Goal: Share content

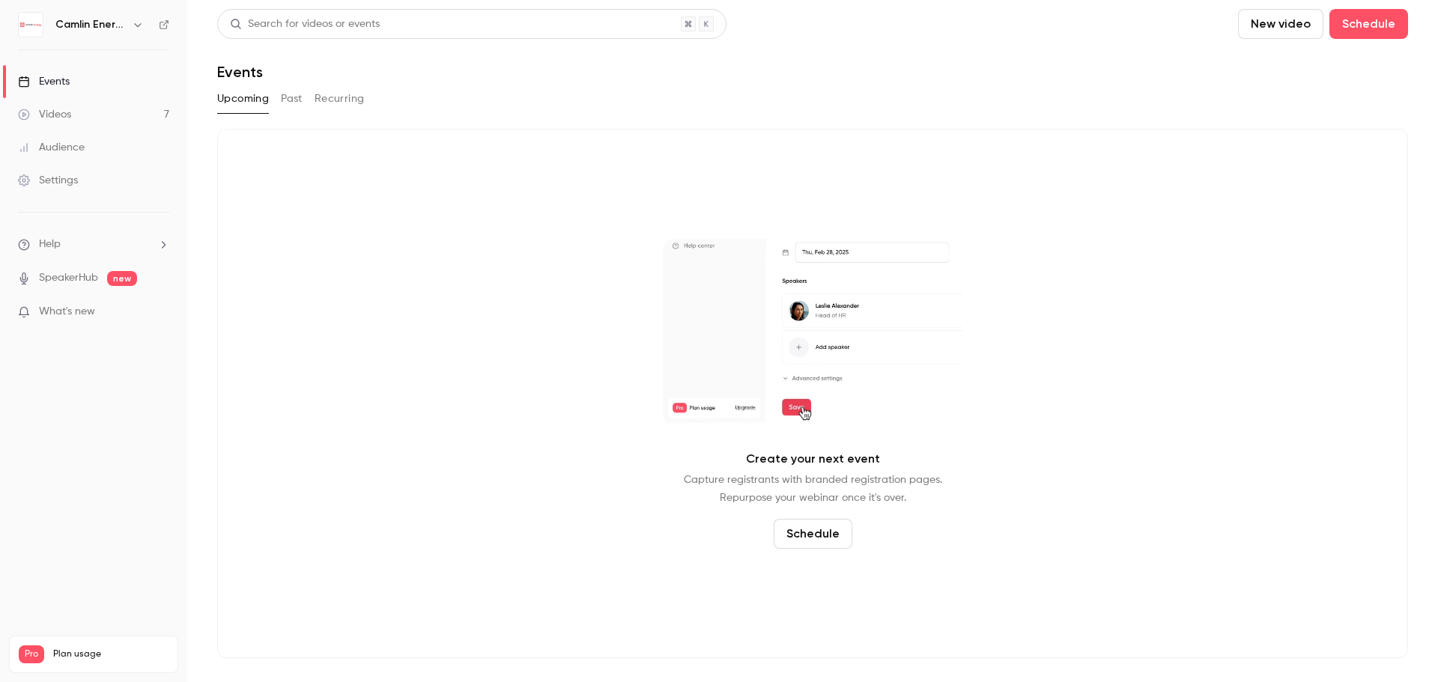
click at [323, 99] on button "Recurring" at bounding box center [339, 99] width 50 height 24
click at [287, 93] on button "Past" at bounding box center [292, 99] width 22 height 24
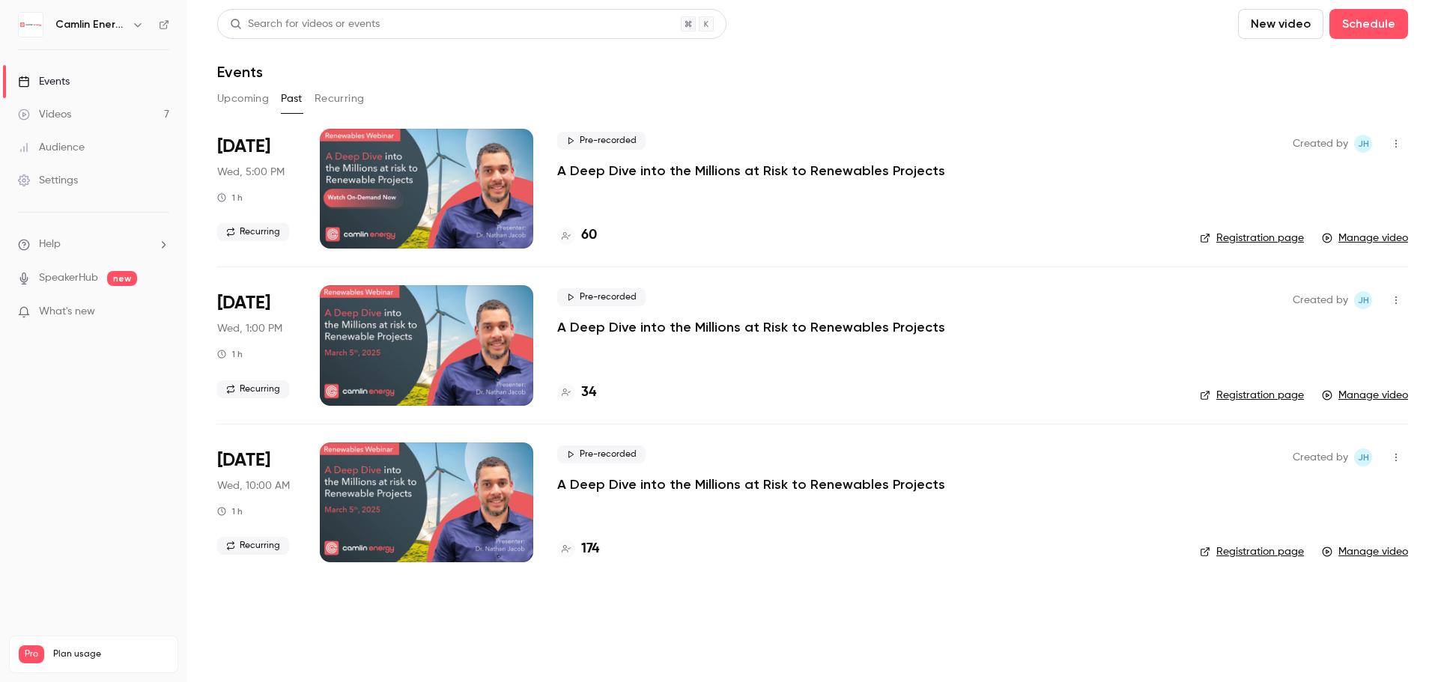
click at [42, 112] on div "Videos" at bounding box center [44, 114] width 53 height 15
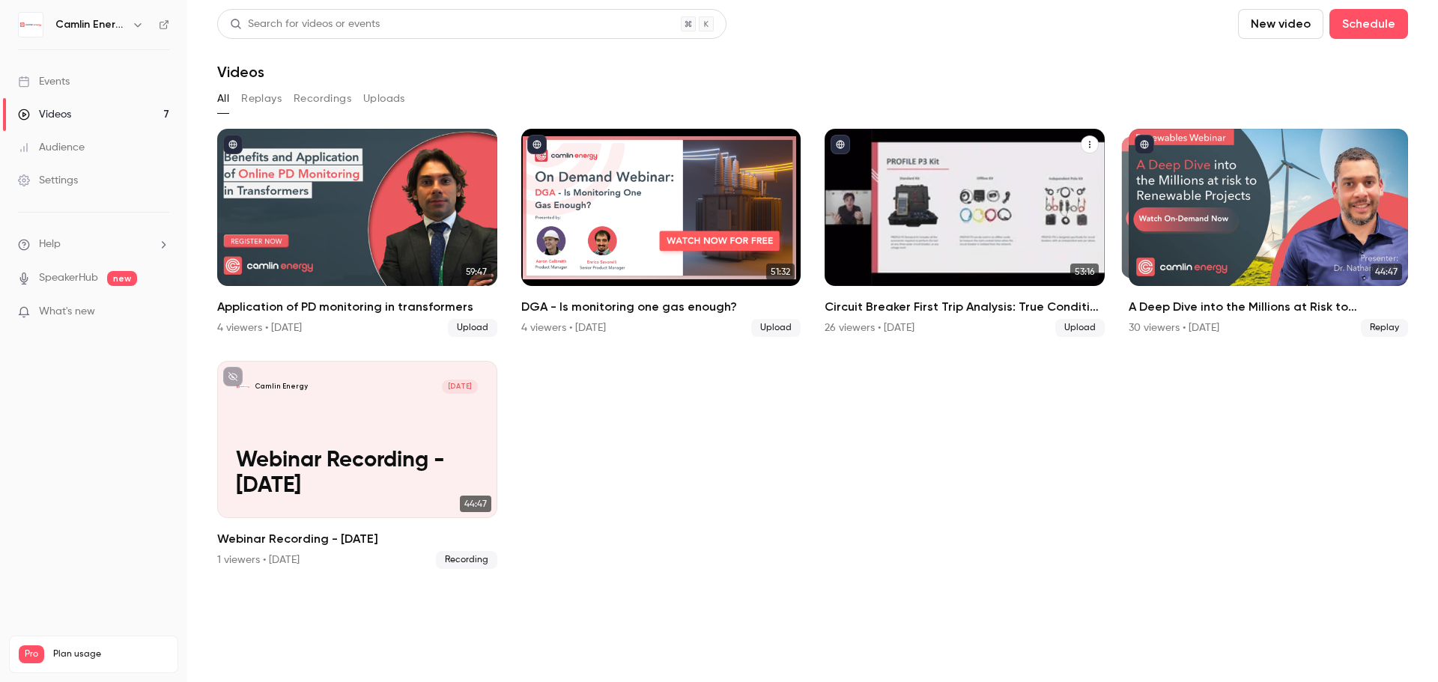
click at [1089, 145] on icon "Circuit Breaker First Trip Analysis: True Condition Based Maintenance" at bounding box center [1089, 145] width 1 height 7
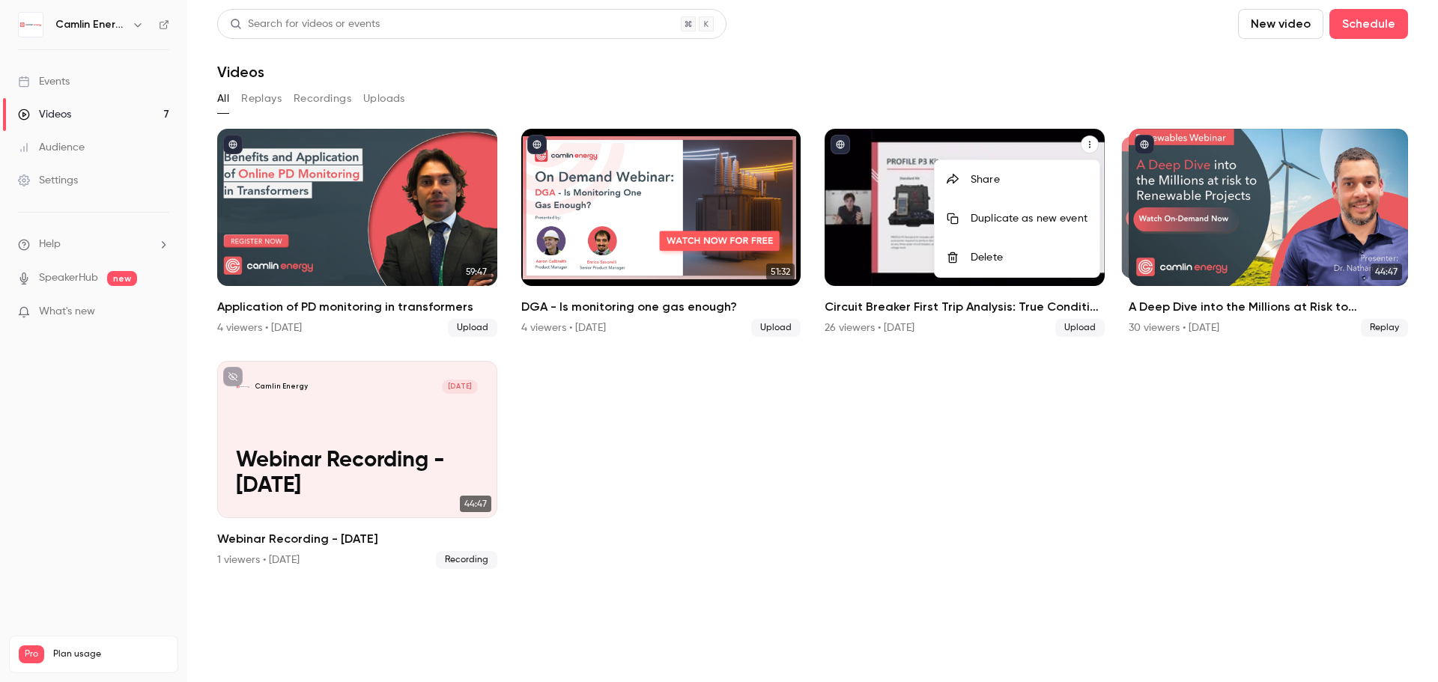
click at [988, 185] on div "Share" at bounding box center [1028, 179] width 117 height 15
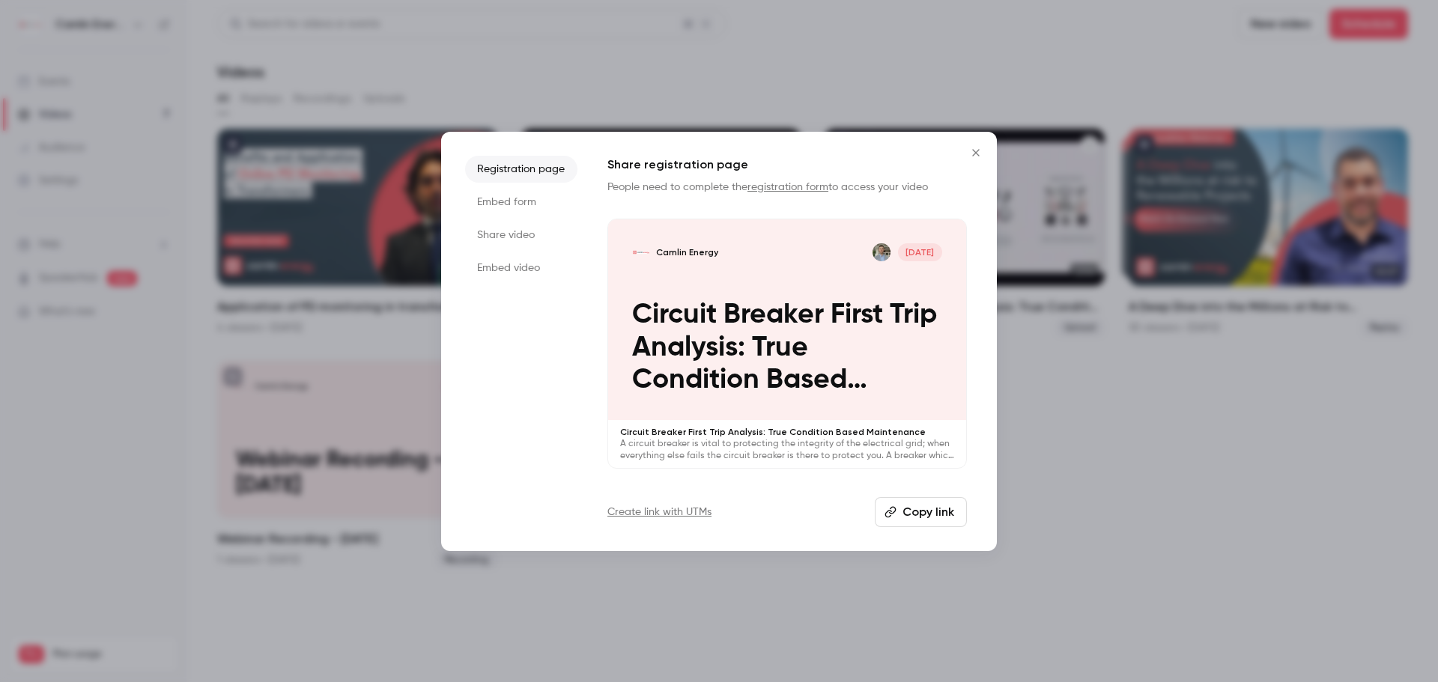
click at [912, 513] on button "Copy link" at bounding box center [921, 512] width 92 height 30
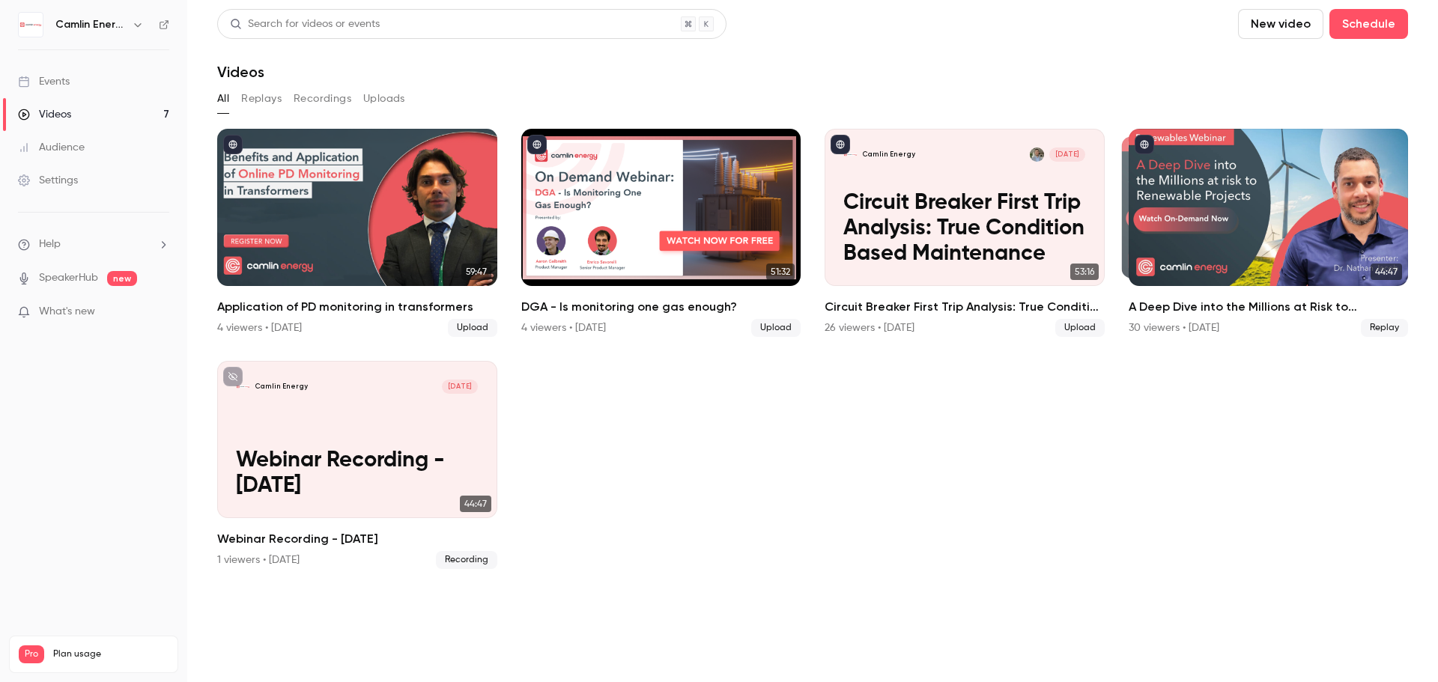
click at [1135, 97] on div "All Replays Recordings Uploads" at bounding box center [812, 99] width 1191 height 24
